Goal: Task Accomplishment & Management: Manage account settings

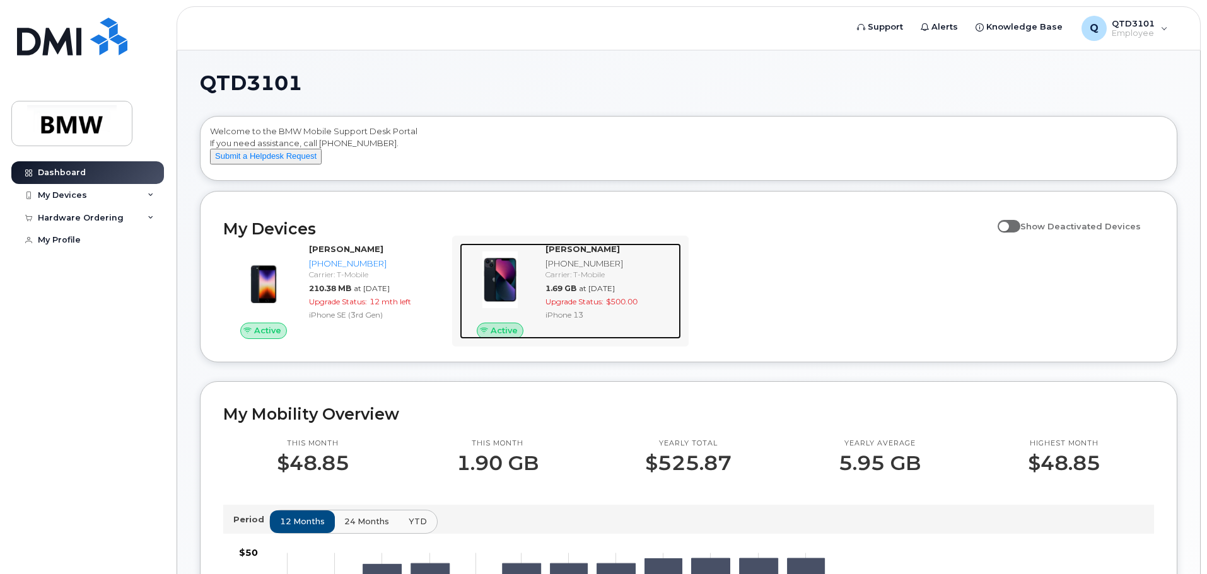
click at [605, 307] on div "Upgrade Status: $500.00" at bounding box center [610, 301] width 131 height 11
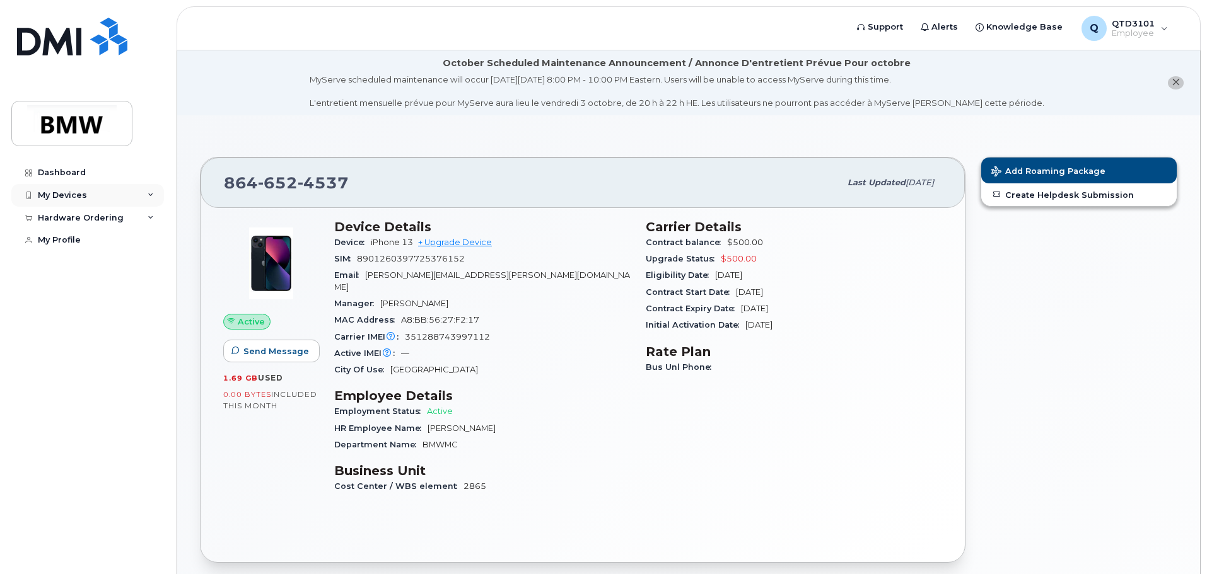
click at [92, 195] on div "My Devices" at bounding box center [87, 195] width 153 height 23
click at [114, 336] on div "Hardware Ordering" at bounding box center [81, 331] width 86 height 10
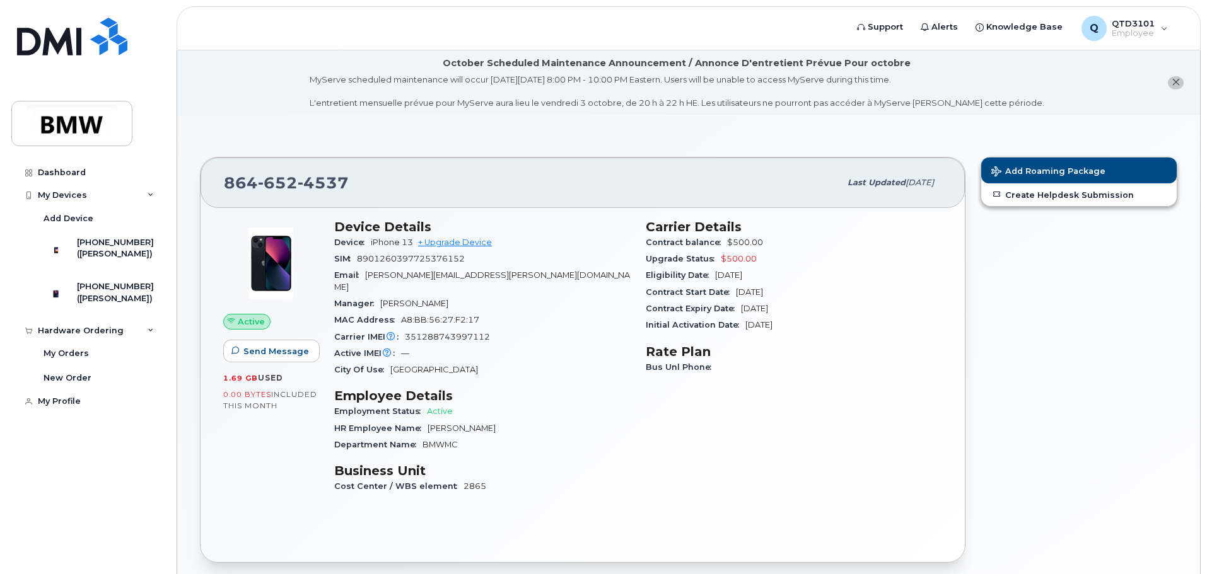
click at [544, 346] on div "Active IMEI Active IMEI is refreshed daily with a delay of up to 48 hours follo…" at bounding box center [482, 354] width 296 height 16
click at [460, 243] on link "+ Upgrade Device" at bounding box center [455, 242] width 74 height 9
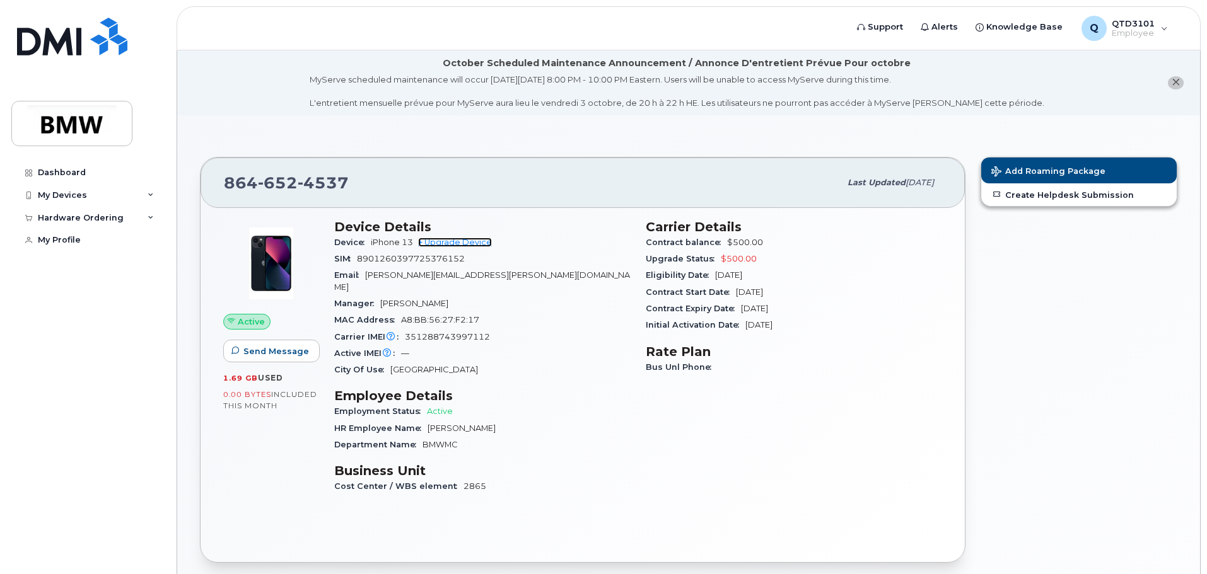
click at [469, 244] on link "+ Upgrade Device" at bounding box center [455, 242] width 74 height 9
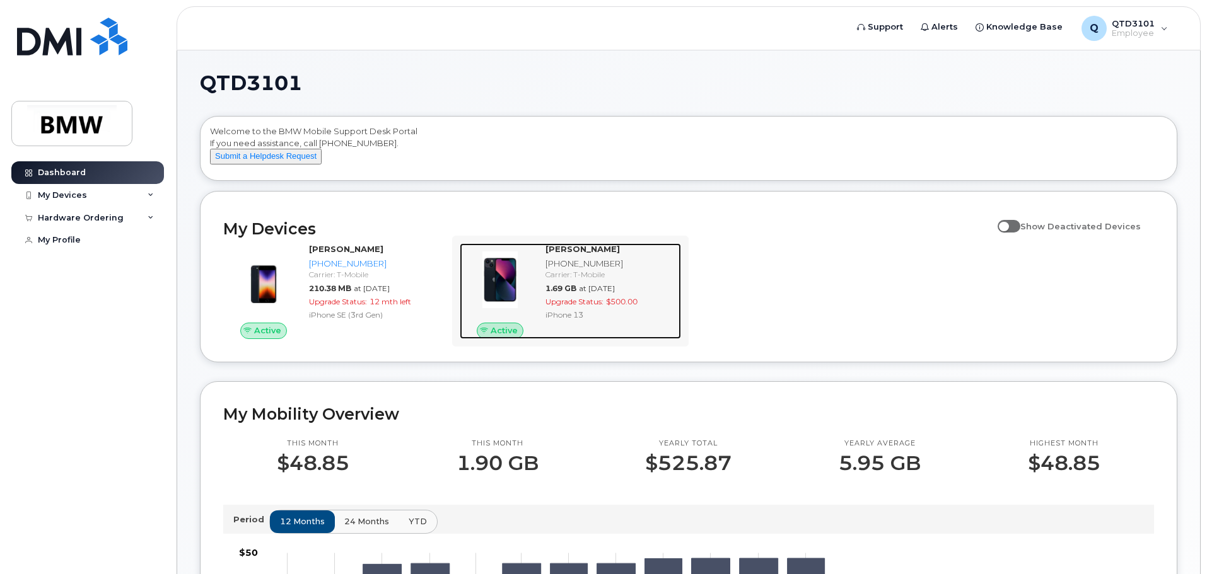
click at [638, 280] on div "Carrier: T-Mobile" at bounding box center [610, 274] width 131 height 11
click at [654, 293] on div "Joshua Shelton 864-652-4537 Carrier: T-Mobile 1.69 GB at Sep 01, 2025 Upgrade S…" at bounding box center [610, 291] width 141 height 96
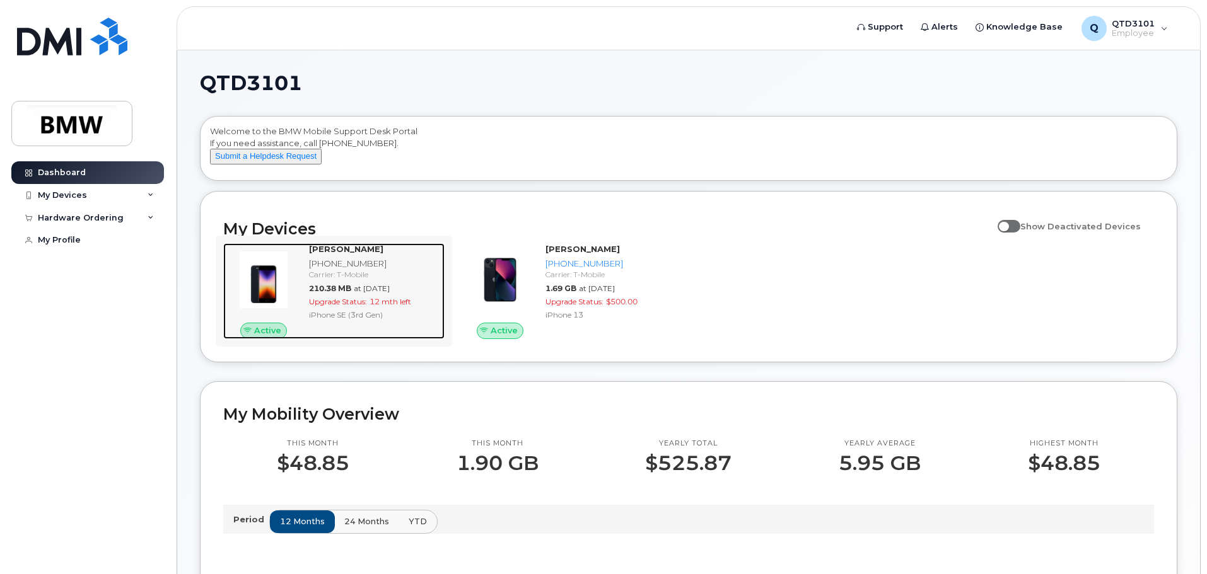
click at [288, 292] on img at bounding box center [263, 280] width 61 height 61
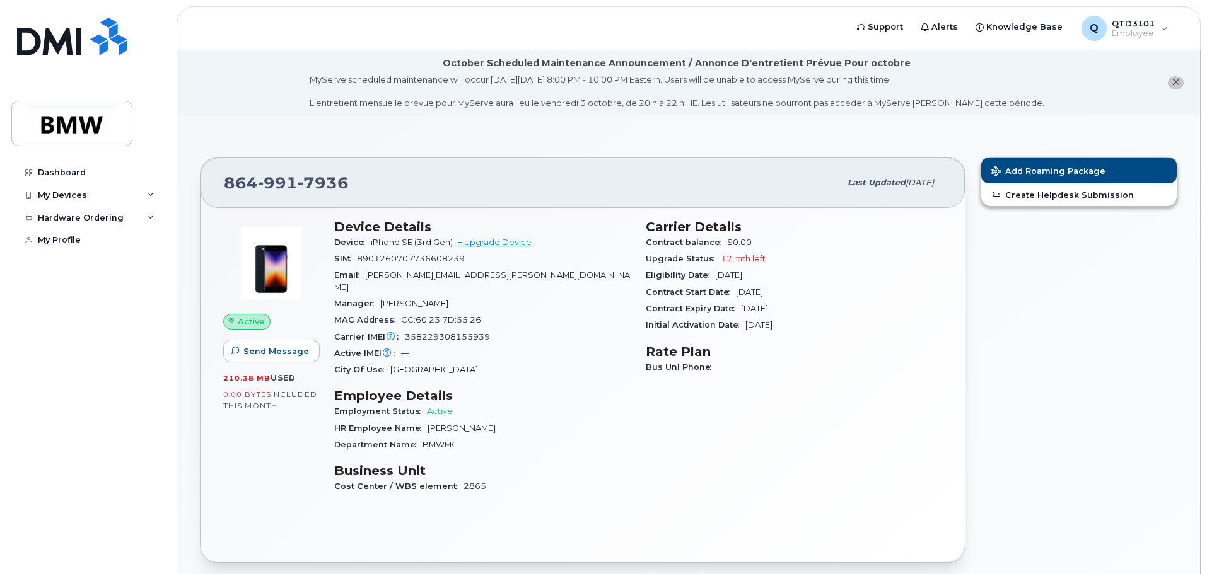
click at [984, 525] on div "Add Roaming Package Create Helpdesk Submission" at bounding box center [1079, 359] width 212 height 421
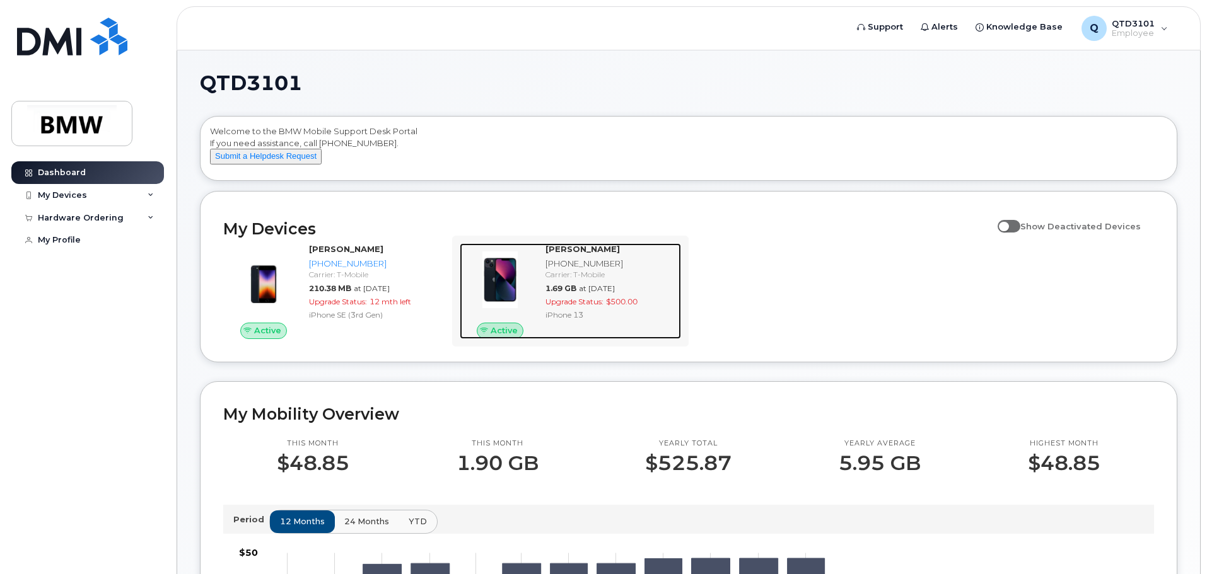
click at [477, 279] on img at bounding box center [500, 280] width 61 height 61
